Goal: Information Seeking & Learning: Learn about a topic

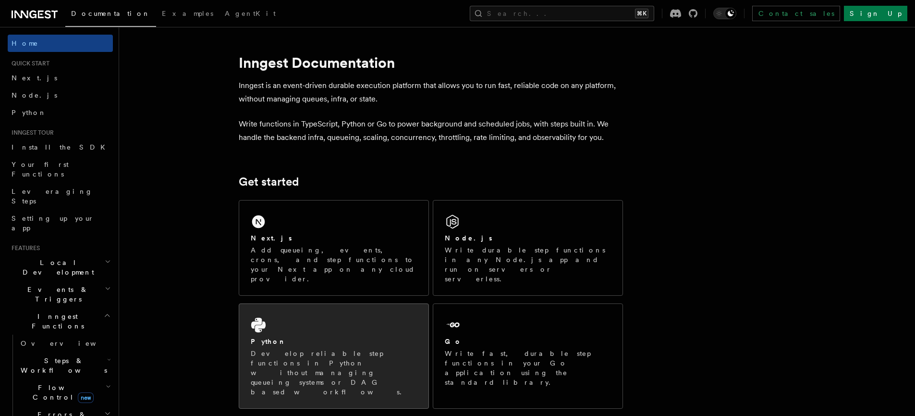
click at [349, 336] on div "Python" at bounding box center [334, 341] width 166 height 10
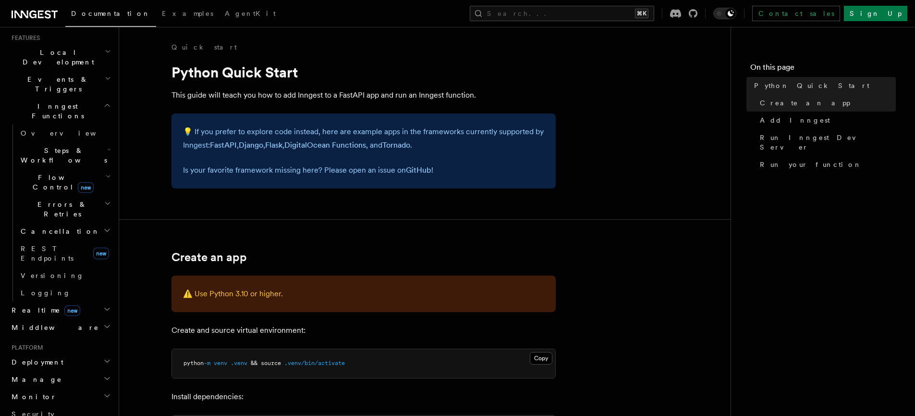
scroll to position [210, 0]
click at [44, 146] on span "Steps & Workflows" at bounding box center [62, 155] width 90 height 19
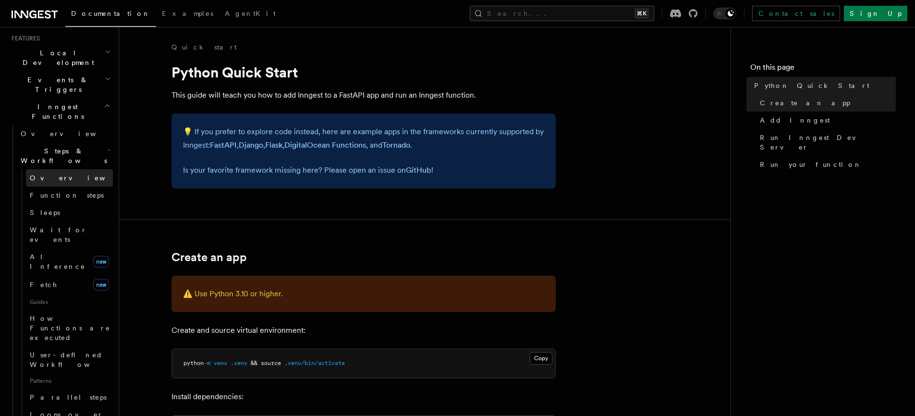
click at [51, 173] on span "Overview" at bounding box center [79, 178] width 99 height 10
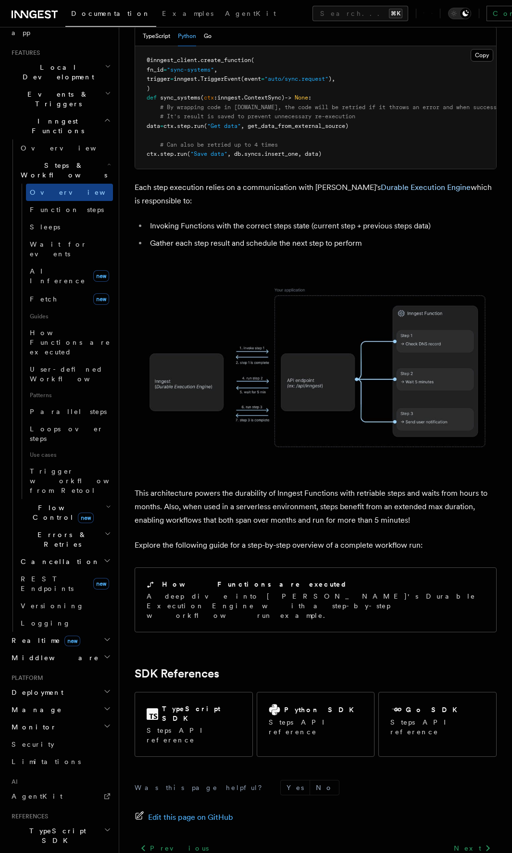
scroll to position [512, 0]
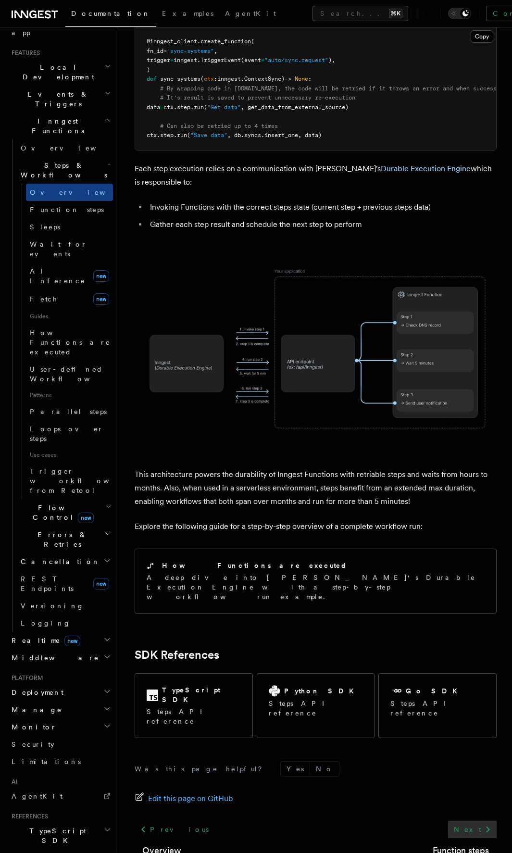
click at [473, 415] on link "Next" at bounding box center [472, 828] width 49 height 17
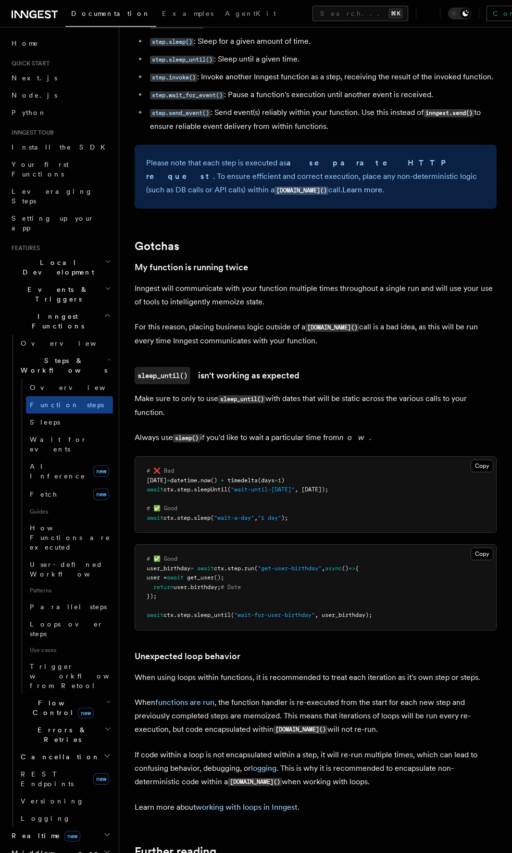
scroll to position [1938, 0]
